Goal: Task Accomplishment & Management: Use online tool/utility

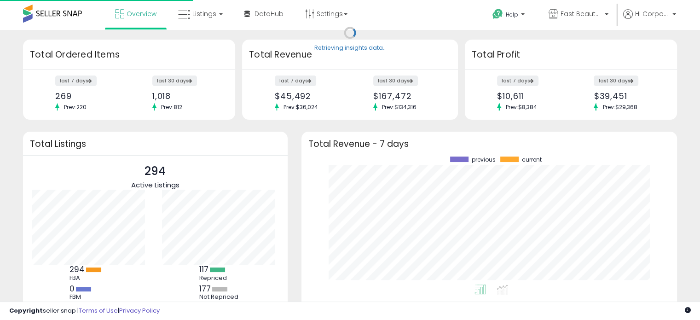
scroll to position [127, 357]
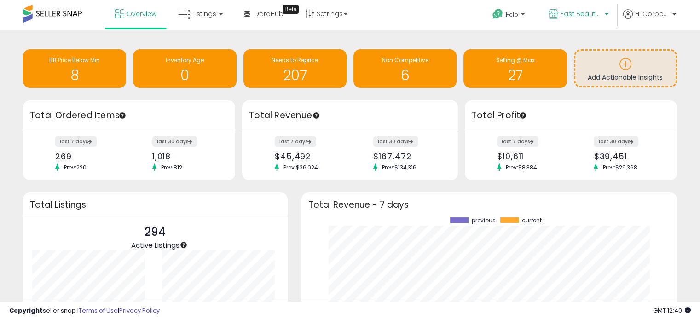
click at [590, 14] on span "Fast Beauty ([GEOGRAPHIC_DATA])" at bounding box center [581, 13] width 41 height 9
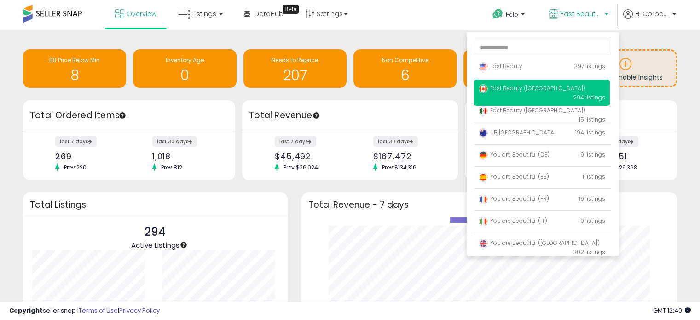
drag, startPoint x: 549, startPoint y: 65, endPoint x: 542, endPoint y: 64, distance: 7.5
click at [549, 65] on p "Fast Beauty 397 listings" at bounding box center [542, 67] width 136 height 18
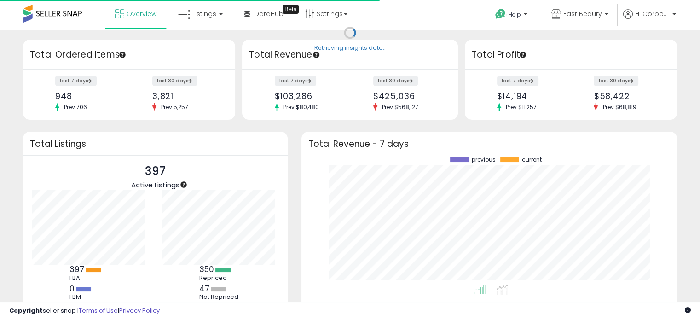
scroll to position [127, 357]
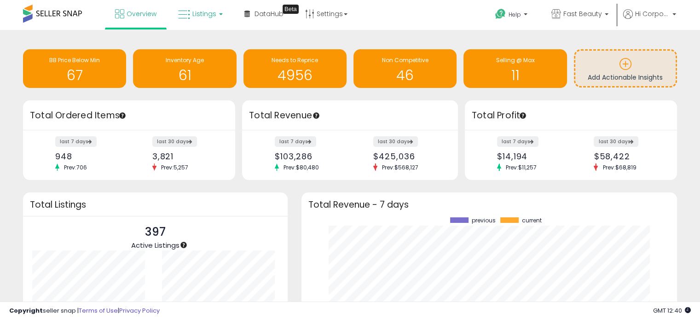
click at [204, 16] on span "Listings" at bounding box center [204, 13] width 24 height 9
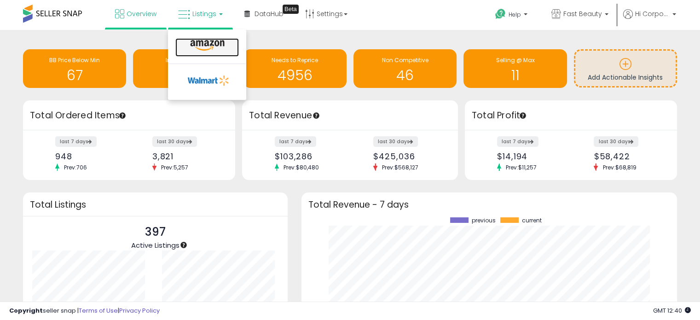
click at [202, 41] on icon at bounding box center [207, 46] width 40 height 12
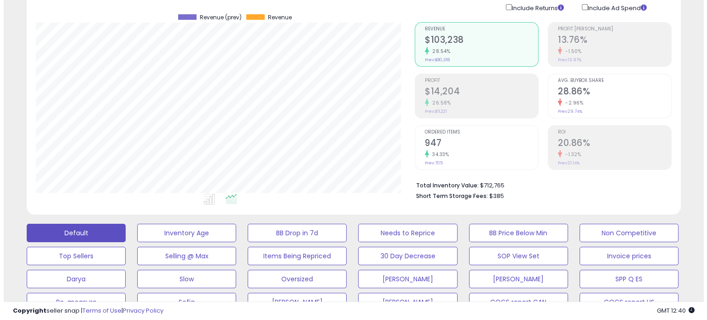
scroll to position [138, 0]
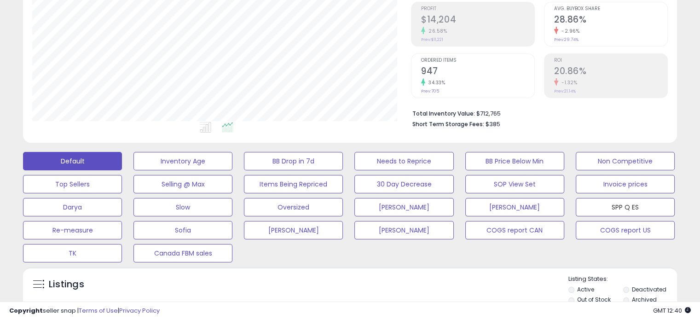
click at [615, 207] on button "SPP Q ES" at bounding box center [625, 207] width 99 height 18
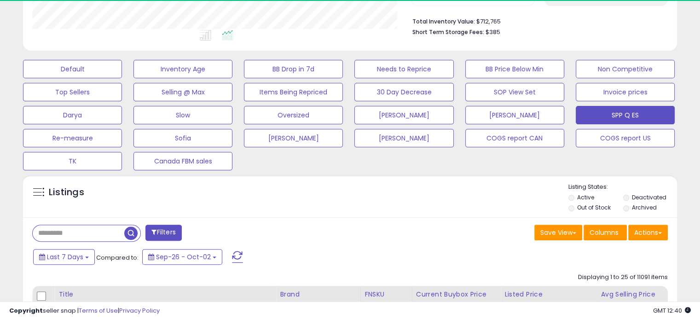
scroll to position [188, 378]
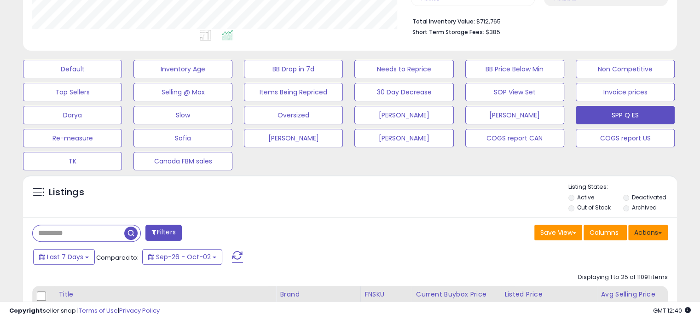
click at [640, 225] on button "Actions" at bounding box center [648, 233] width 40 height 16
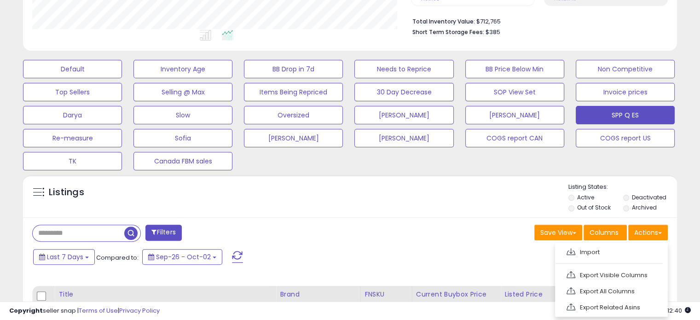
click at [604, 270] on link "Export Visible Columns" at bounding box center [610, 275] width 101 height 14
